Goal: Information Seeking & Learning: Learn about a topic

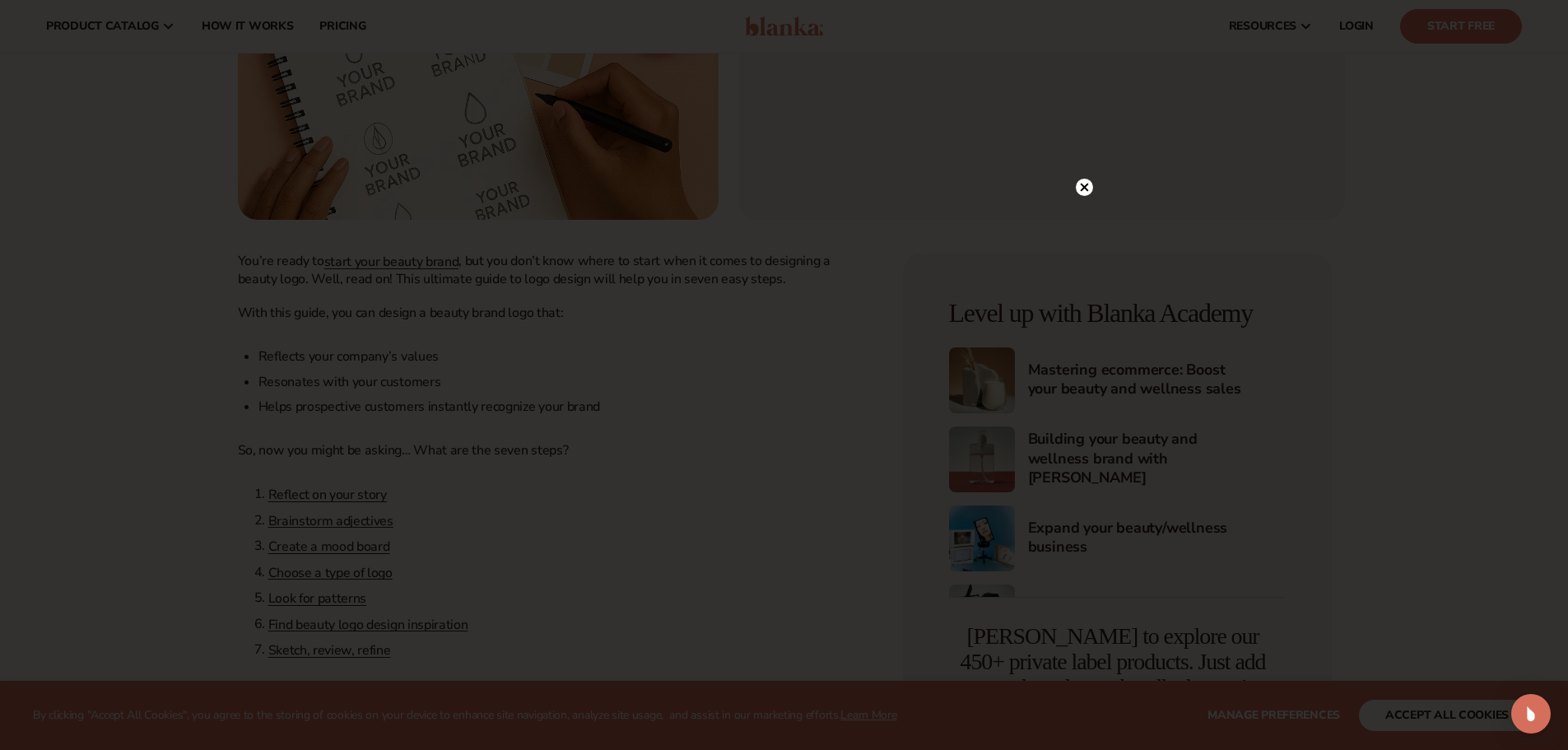
click at [1084, 186] on circle at bounding box center [1085, 188] width 18 height 18
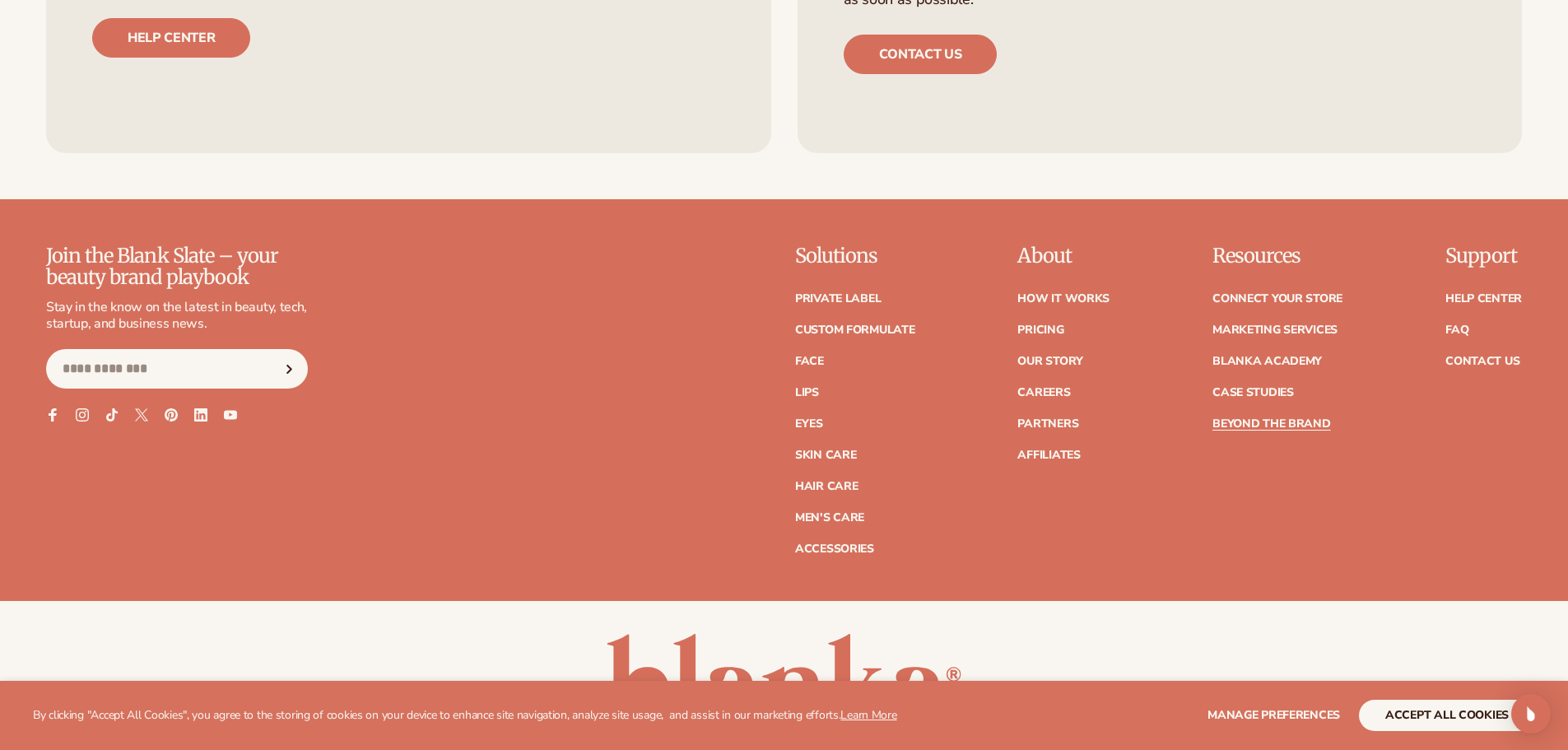
scroll to position [7091, 0]
